Goal: Book appointment/travel/reservation

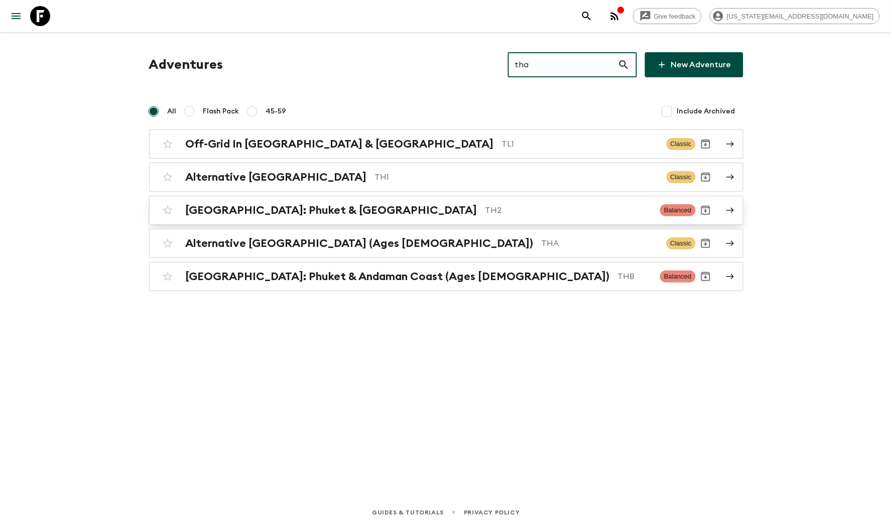
type input "tha"
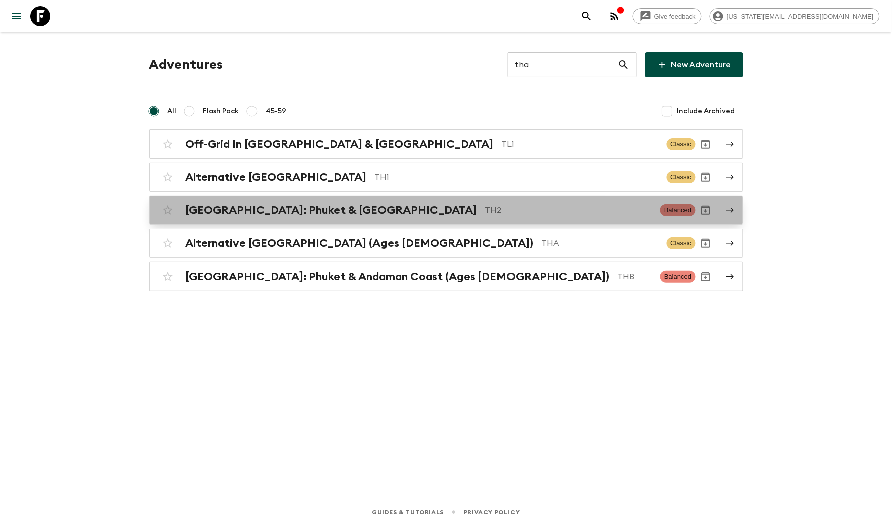
click at [408, 220] on link "[GEOGRAPHIC_DATA]: Phuket & Andaman Coast TH2 Balanced" at bounding box center [446, 210] width 594 height 29
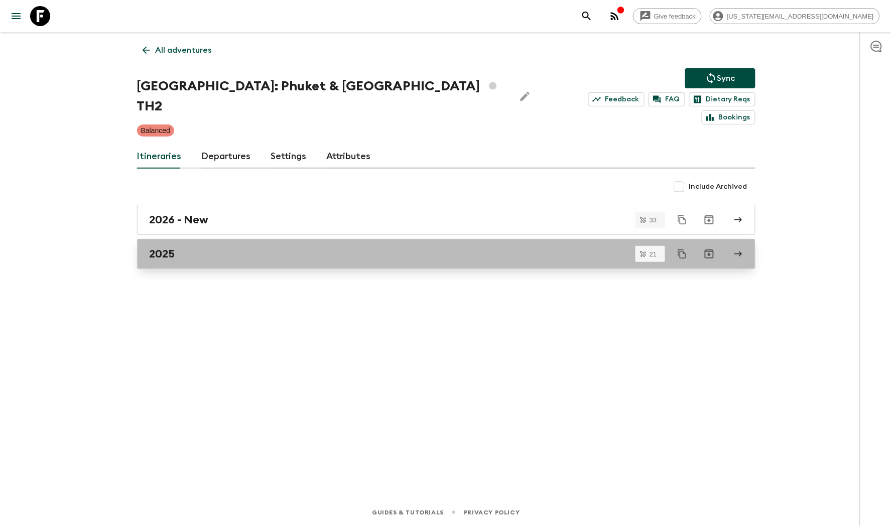
click at [202, 247] on div "2025" at bounding box center [437, 253] width 574 height 13
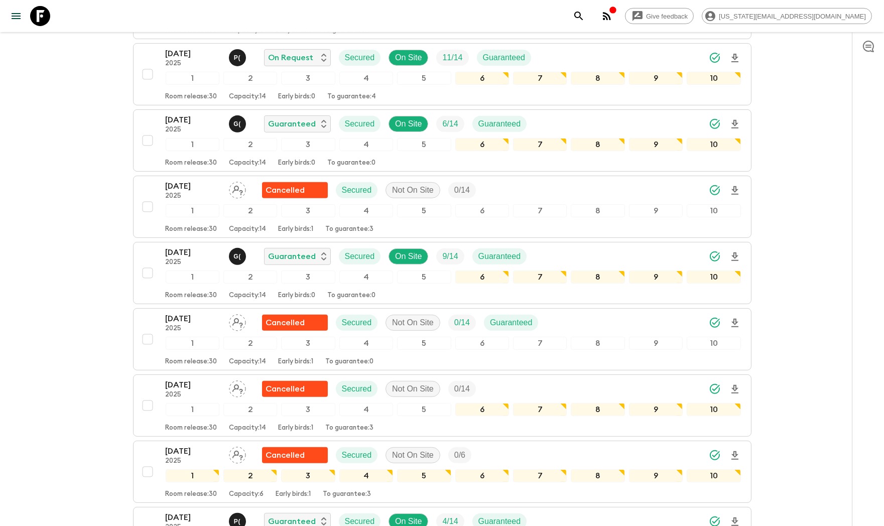
scroll to position [882, 0]
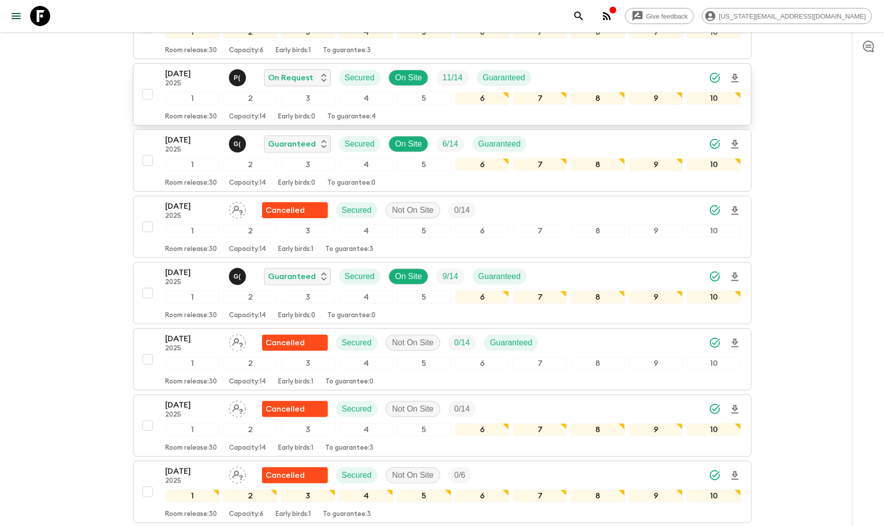
click at [176, 68] on p "[DATE]" at bounding box center [193, 74] width 55 height 12
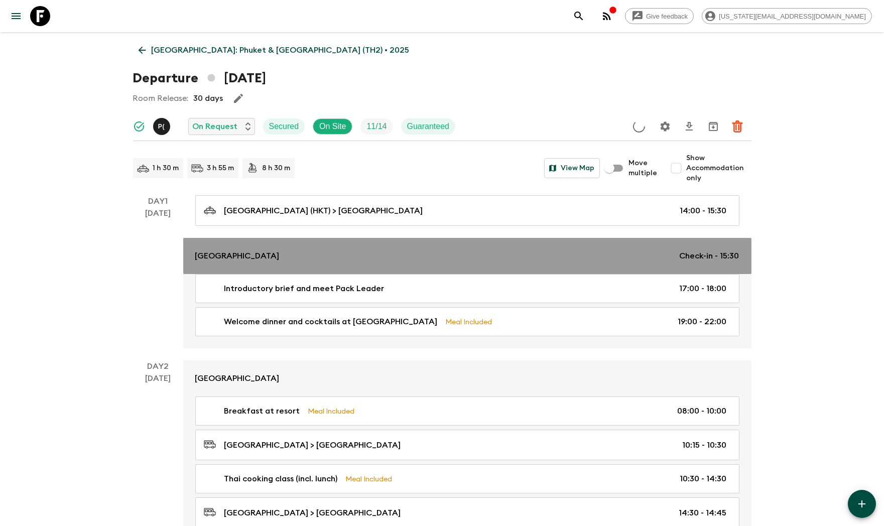
click at [209, 249] on link "[GEOGRAPHIC_DATA] Check-in - 15:30" at bounding box center [467, 256] width 568 height 36
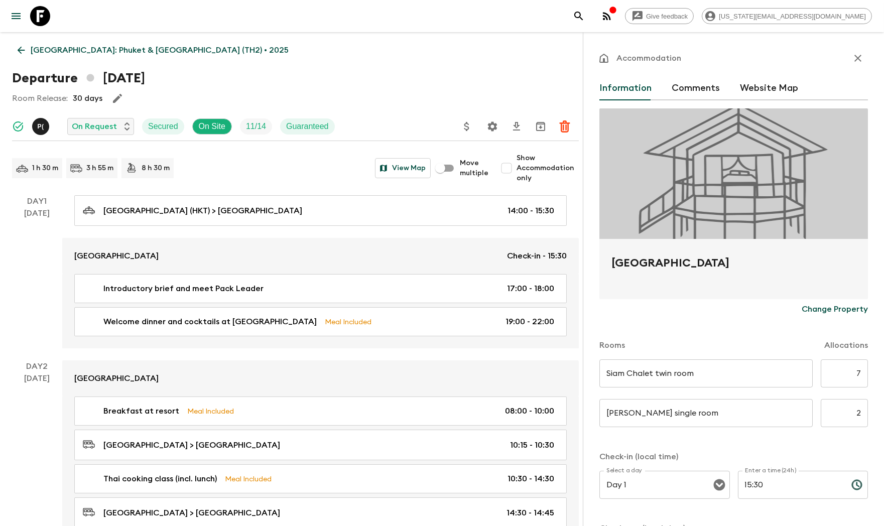
click at [670, 265] on h2 "[GEOGRAPHIC_DATA]" at bounding box center [733, 271] width 244 height 32
copy form "[GEOGRAPHIC_DATA] Change Property"
